Goal: Use online tool/utility

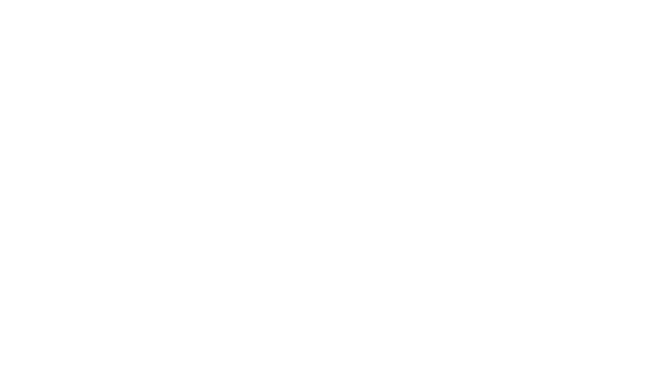
drag, startPoint x: 0, startPoint y: 0, endPoint x: 514, endPoint y: 218, distance: 557.9
click at [526, 0] on html at bounding box center [333, 0] width 666 height 0
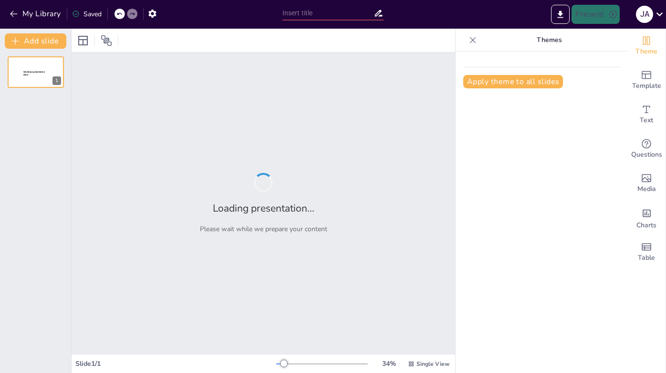
type input "Creación de Diapositivas Efectivas para Spotify"
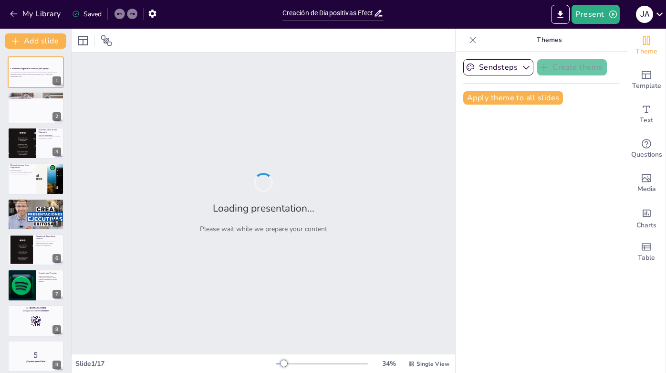
checkbox input "true"
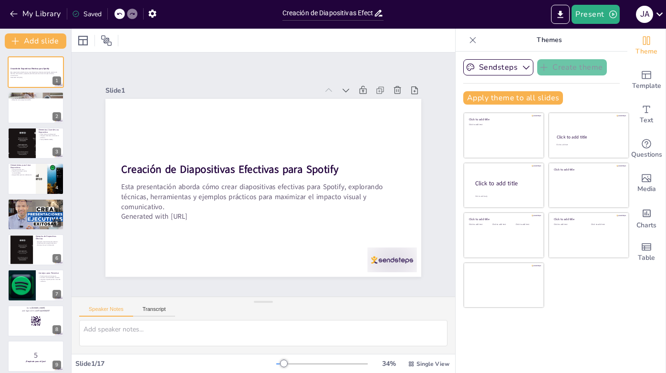
checkbox input "true"
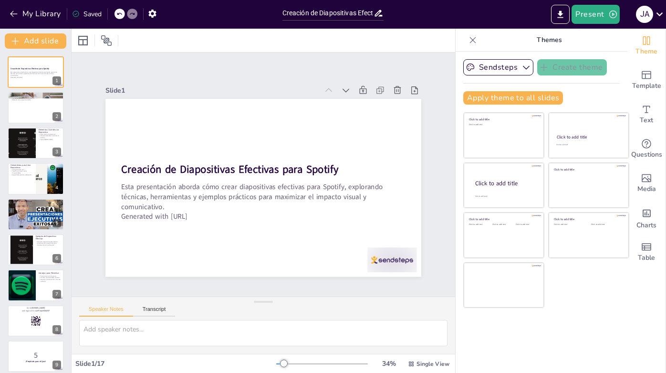
checkbox input "true"
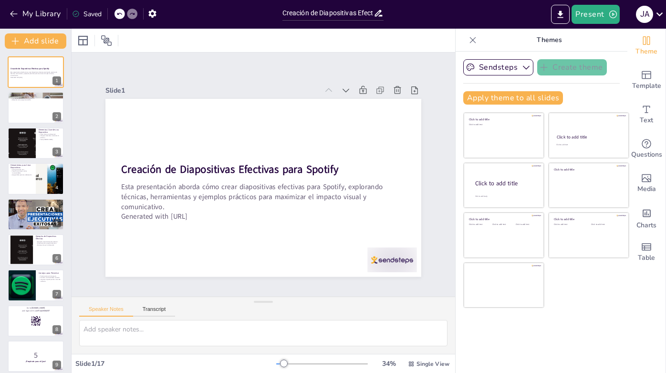
checkbox input "true"
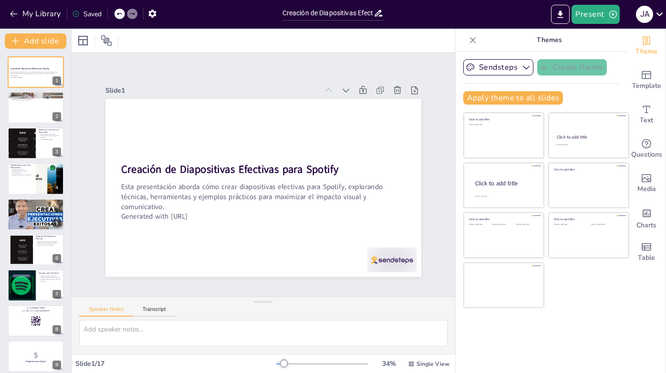
checkbox input "true"
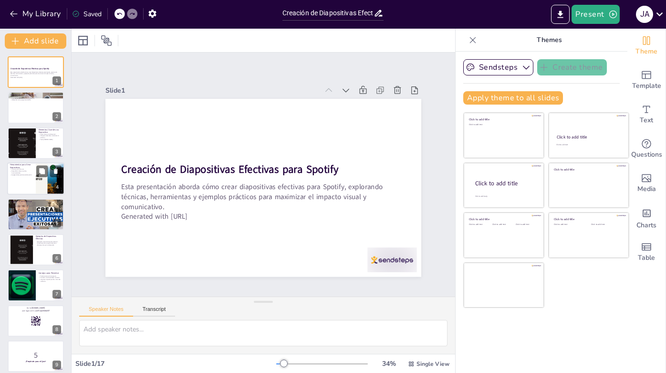
checkbox input "true"
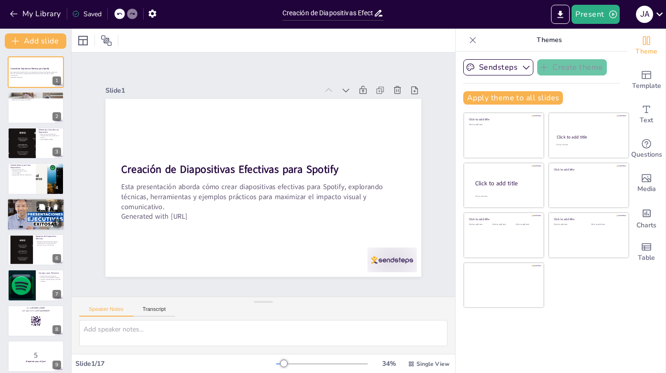
checkbox input "true"
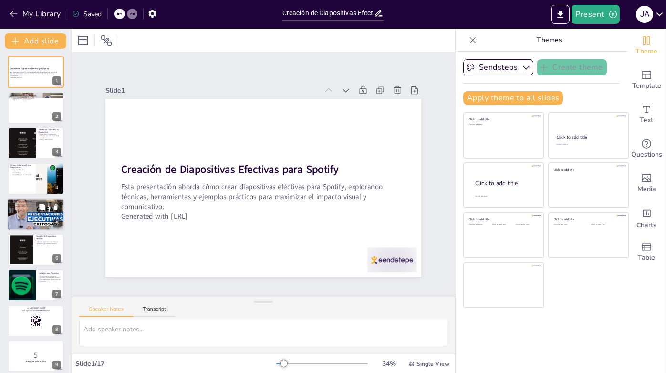
checkbox input "true"
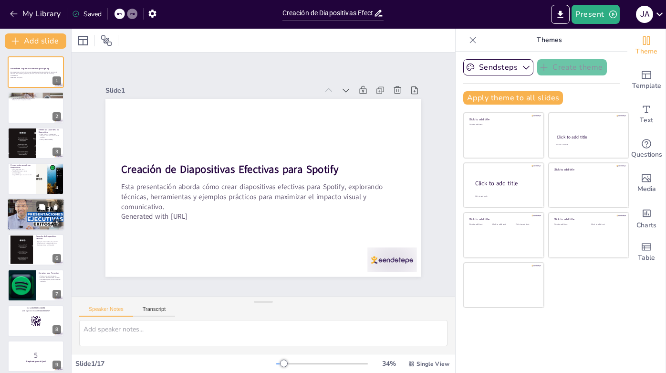
checkbox input "true"
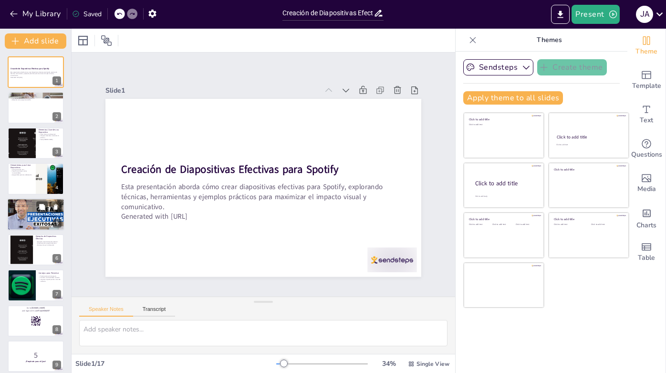
checkbox input "true"
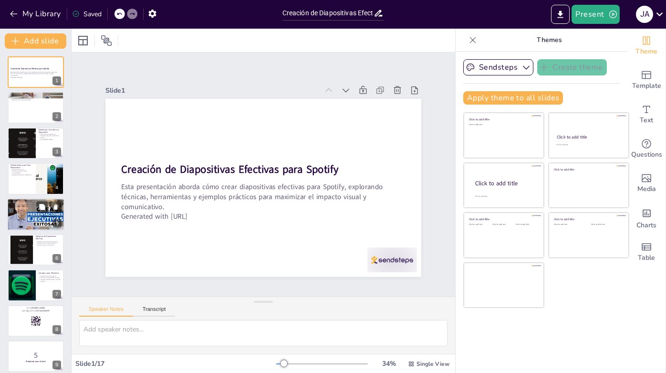
checkbox input "true"
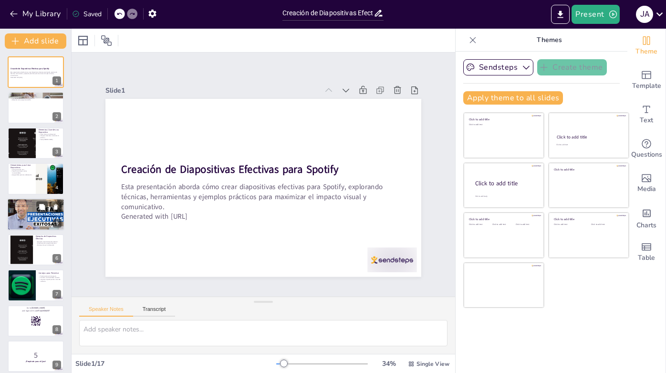
checkbox input "true"
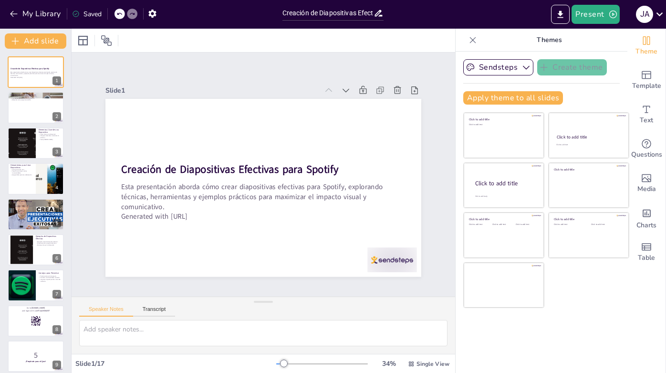
checkbox input "true"
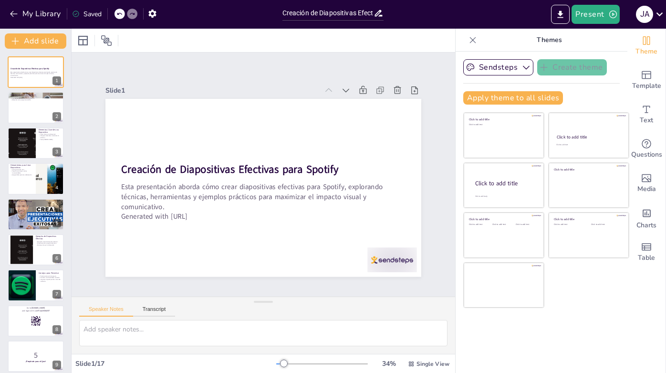
checkbox input "true"
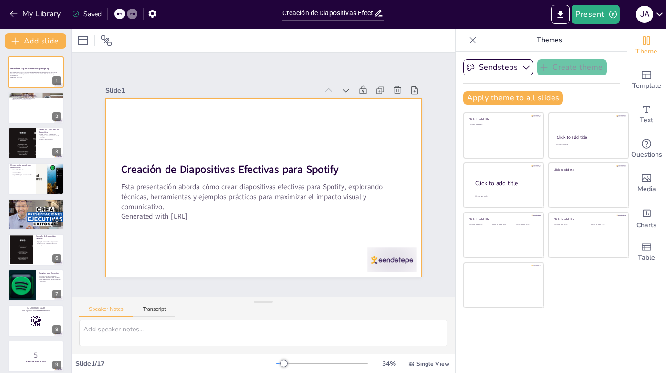
checkbox input "true"
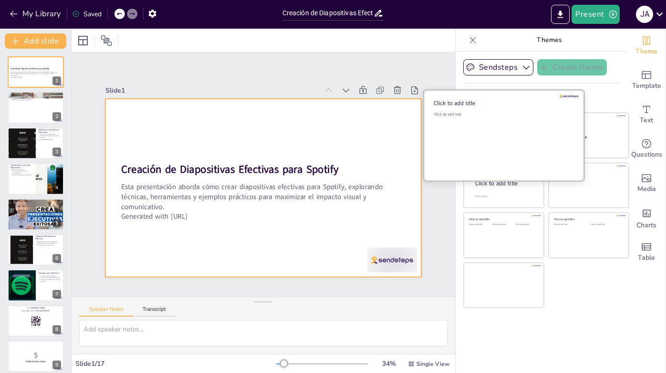
checkbox input "true"
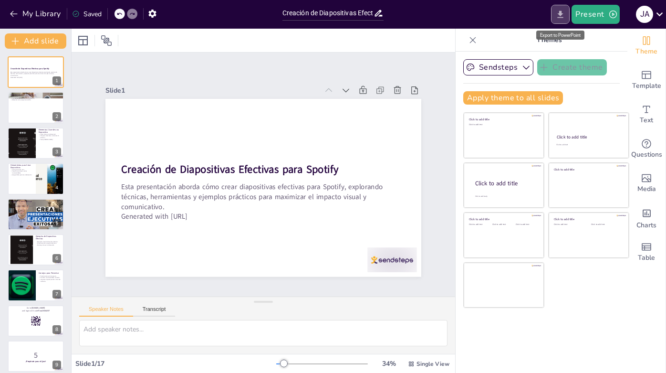
click at [558, 19] on icon "Export to PowerPoint" at bounding box center [561, 15] width 10 height 10
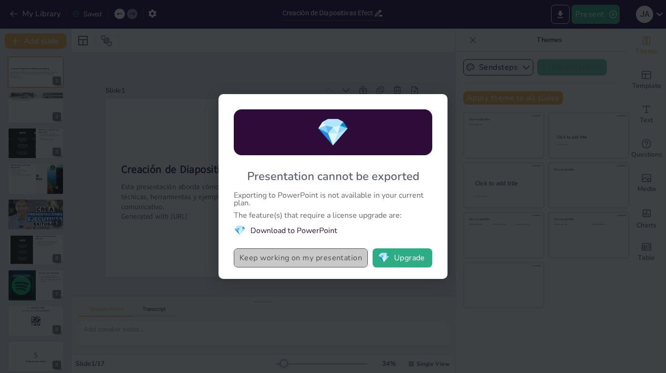
click at [303, 261] on button "Keep working on my presentation" at bounding box center [301, 257] width 134 height 19
checkbox input "true"
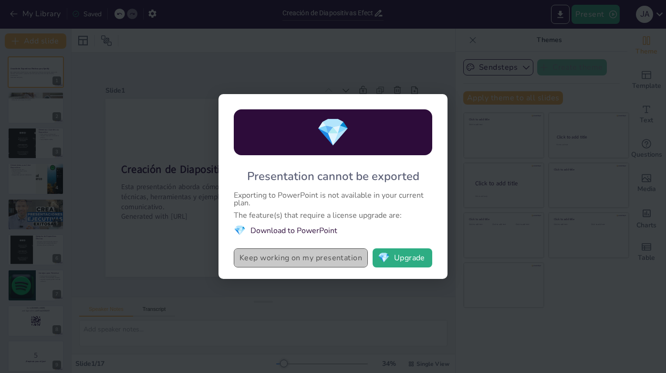
checkbox input "true"
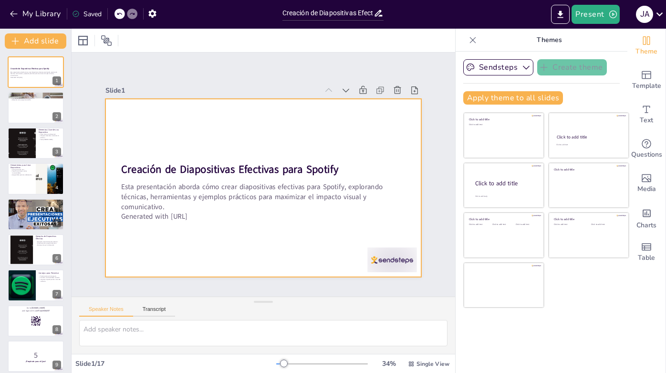
checkbox input "true"
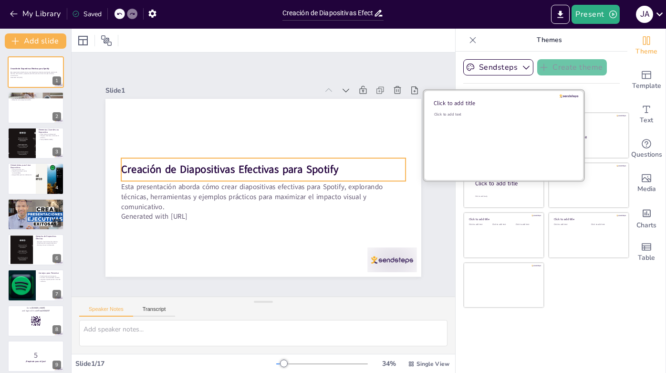
checkbox input "true"
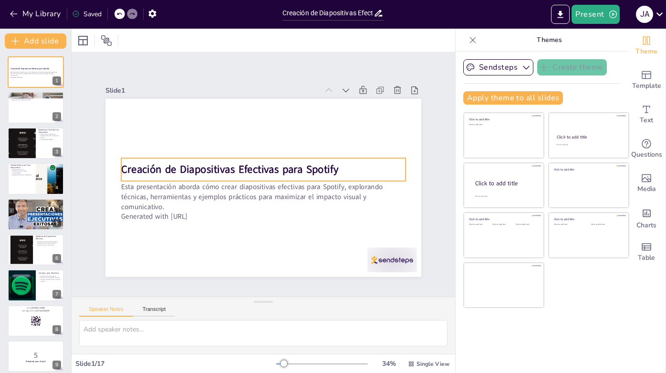
checkbox input "true"
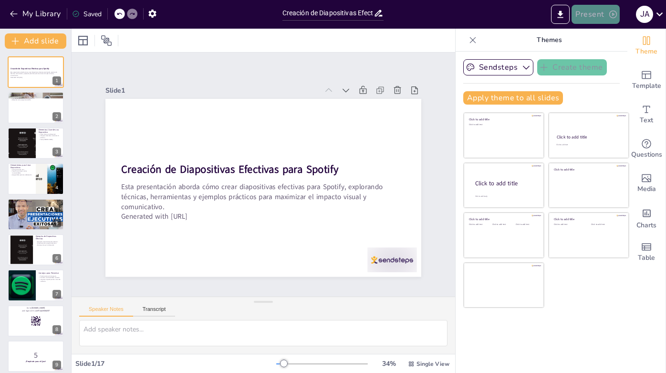
click at [599, 13] on button "Present" at bounding box center [596, 14] width 48 height 19
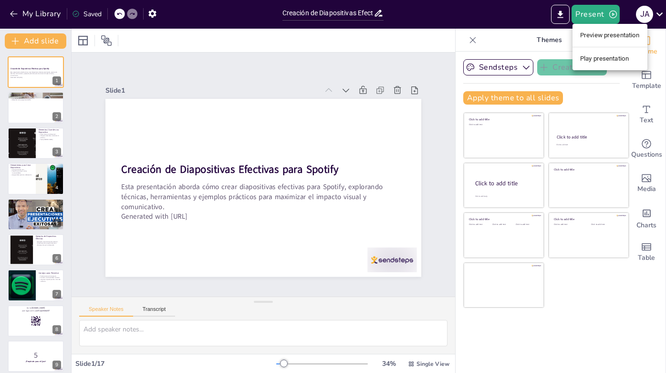
click at [367, 50] on div at bounding box center [333, 186] width 666 height 373
